Goal: Information Seeking & Learning: Find specific fact

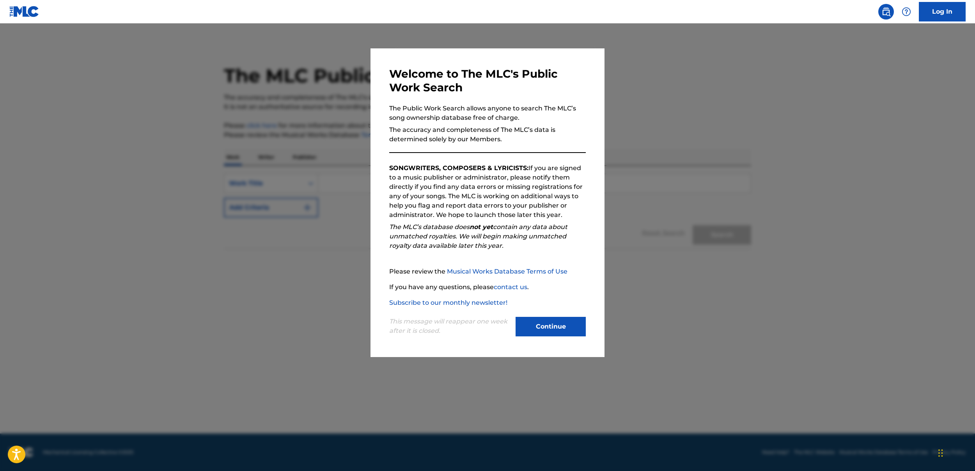
click at [549, 324] on button "Continue" at bounding box center [551, 327] width 70 height 20
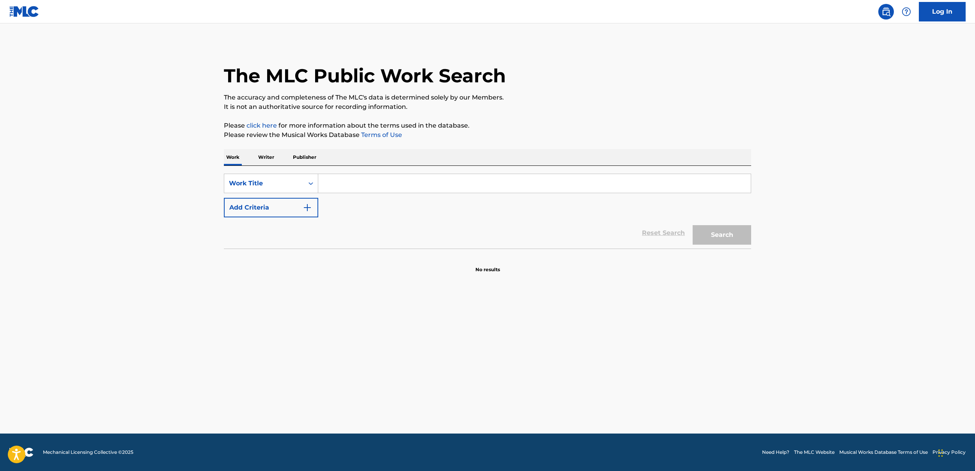
click at [270, 158] on p "Writer" at bounding box center [266, 157] width 21 height 16
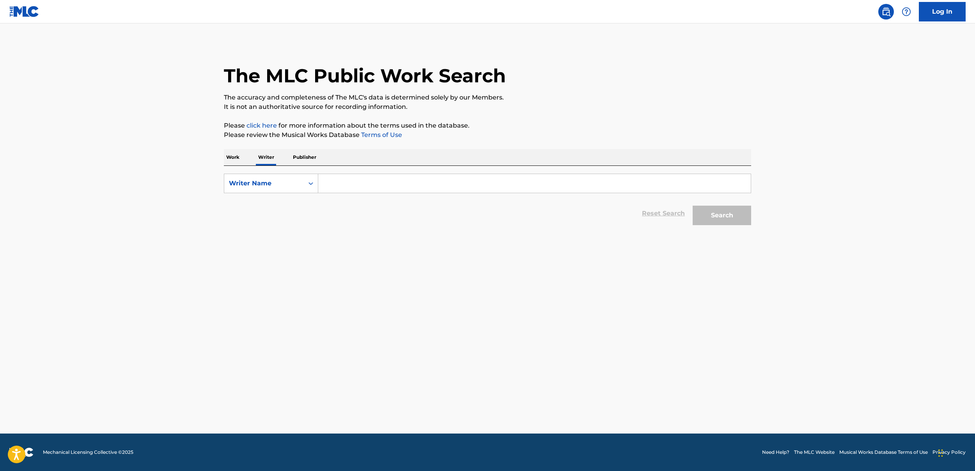
click at [371, 186] on input "Search Form" at bounding box center [534, 183] width 433 height 19
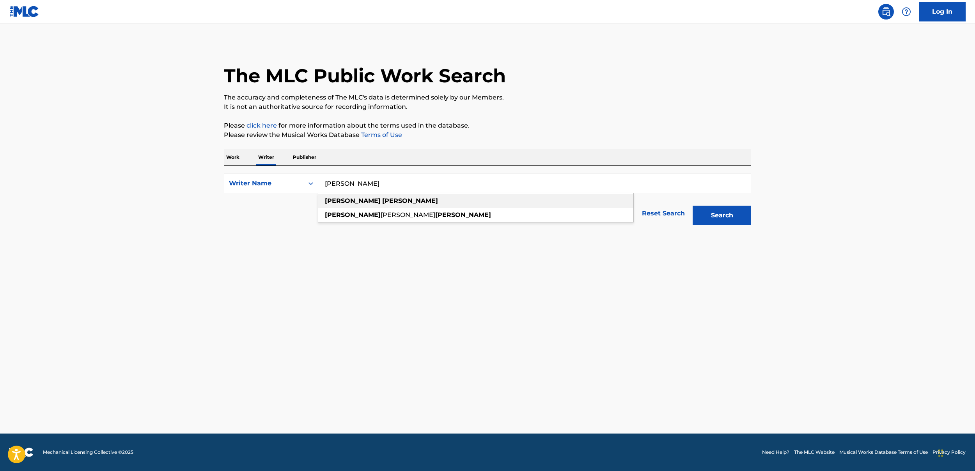
type input "[PERSON_NAME]"
click at [369, 201] on div "[PERSON_NAME]" at bounding box center [475, 201] width 315 height 14
click at [724, 211] on button "Search" at bounding box center [722, 216] width 59 height 20
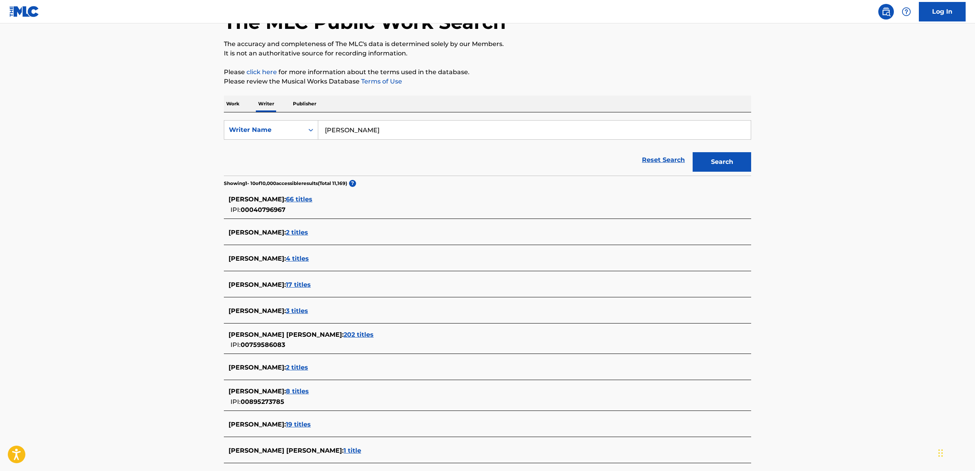
scroll to position [80, 0]
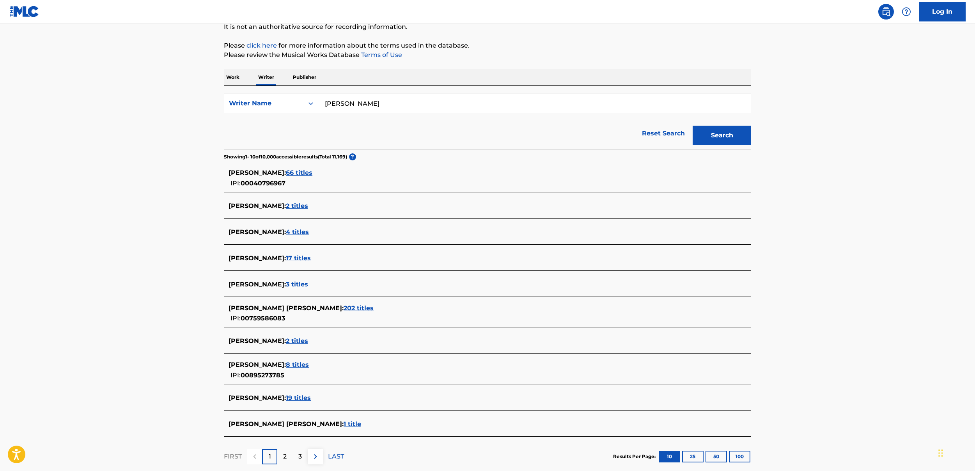
click at [277, 305] on span "[PERSON_NAME] [PERSON_NAME] :" at bounding box center [286, 307] width 115 height 7
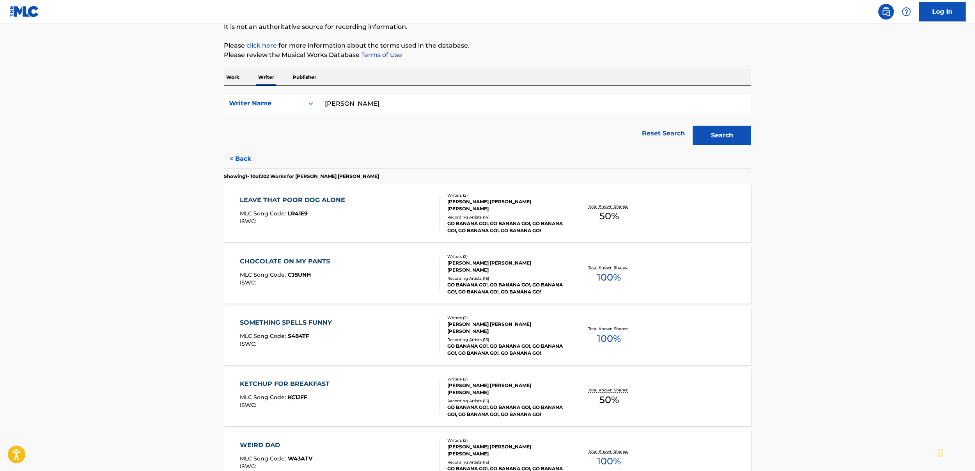
click at [823, 245] on main "The MLC Public Work Search The accuracy and completeness of The MLC's data is d…" at bounding box center [487, 390] width 975 height 894
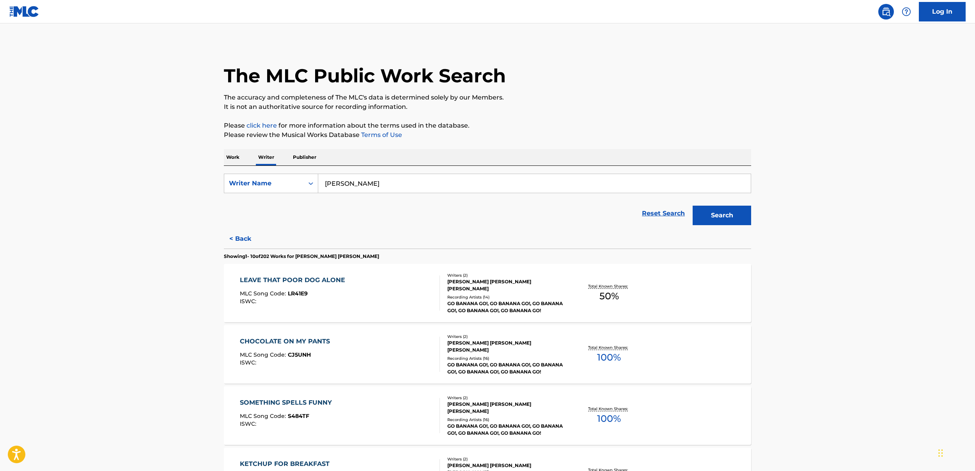
click at [28, 12] on img at bounding box center [24, 11] width 30 height 11
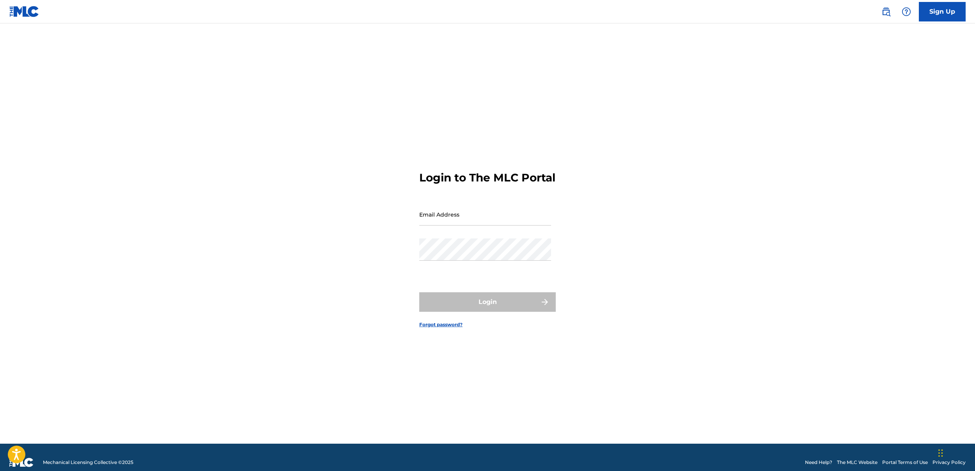
click at [24, 11] on img at bounding box center [24, 11] width 30 height 11
